Goal: Transaction & Acquisition: Subscribe to service/newsletter

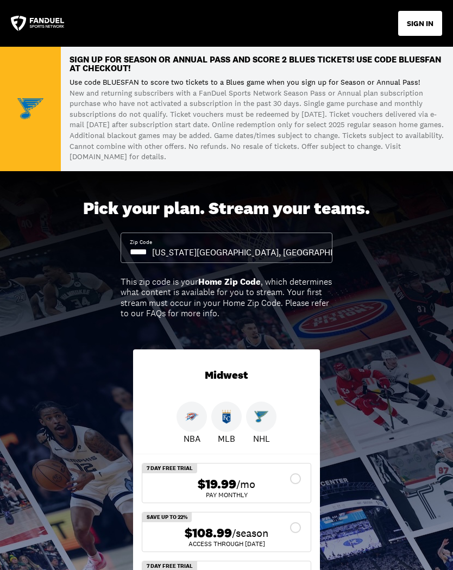
click at [299, 253] on div "Kansas City, MO" at bounding box center [258, 252] width 213 height 12
click at [152, 250] on input at bounding box center [141, 252] width 22 height 12
click at [152, 253] on input at bounding box center [141, 252] width 22 height 12
click at [137, 252] on input at bounding box center [141, 252] width 22 height 12
click at [145, 253] on input at bounding box center [141, 252] width 22 height 12
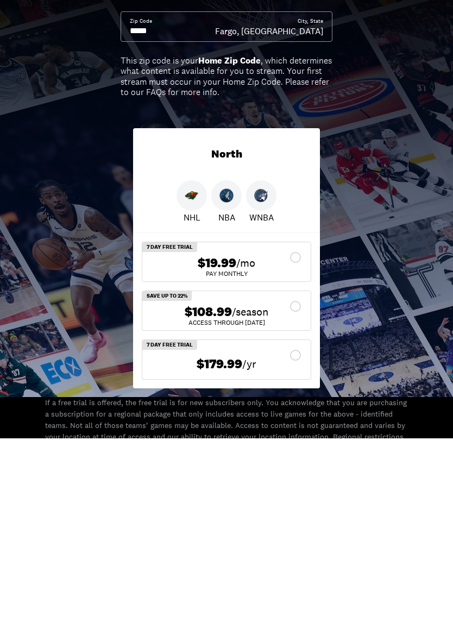
scroll to position [53, 0]
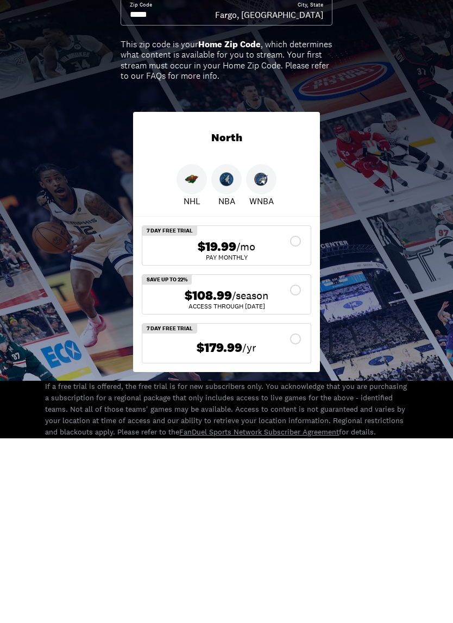
type input "*****"
click at [302, 468] on icon at bounding box center [295, 474] width 13 height 13
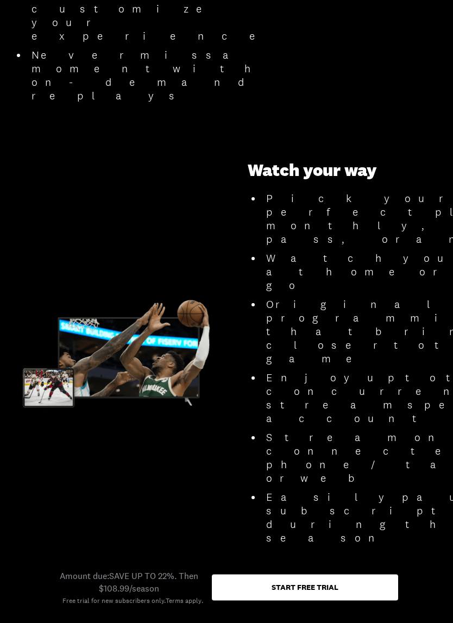
scroll to position [1121, 0]
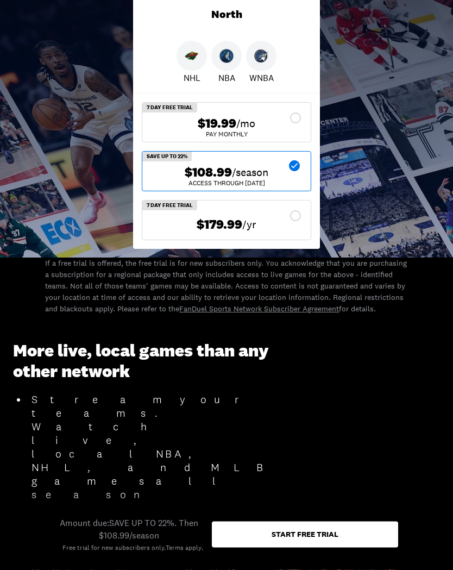
scroll to position [351, 0]
